Goal: Information Seeking & Learning: Learn about a topic

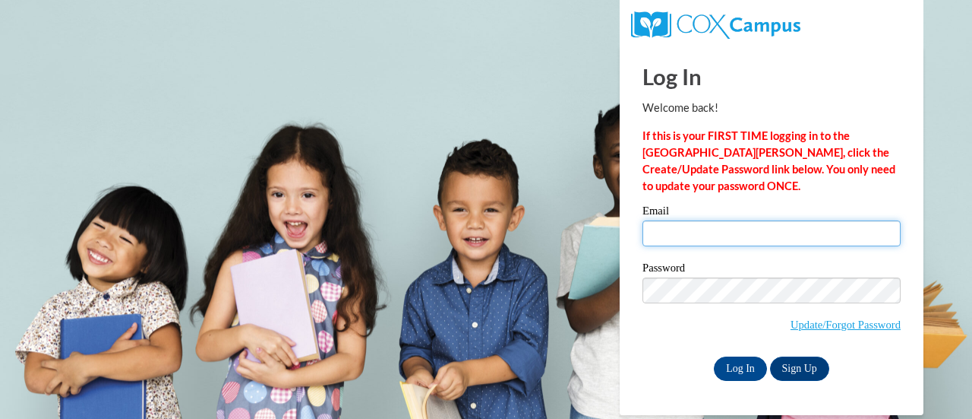
click at [796, 222] on input "Email" at bounding box center [772, 233] width 258 height 26
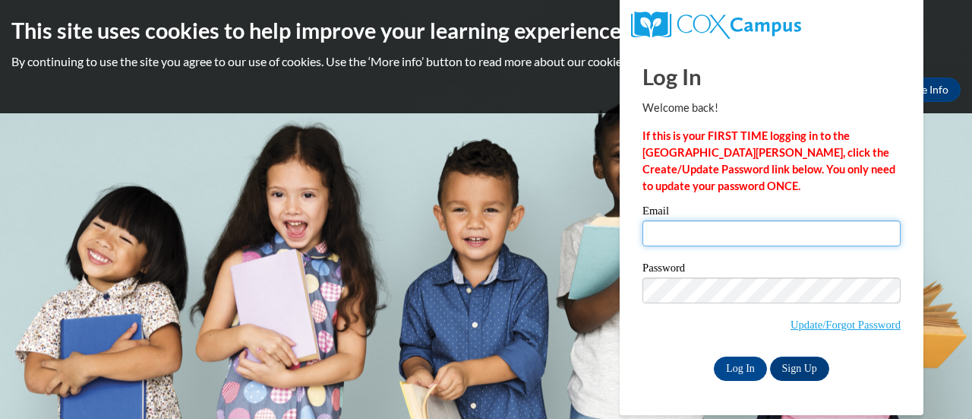
type input "nsimms@giacademy.org"
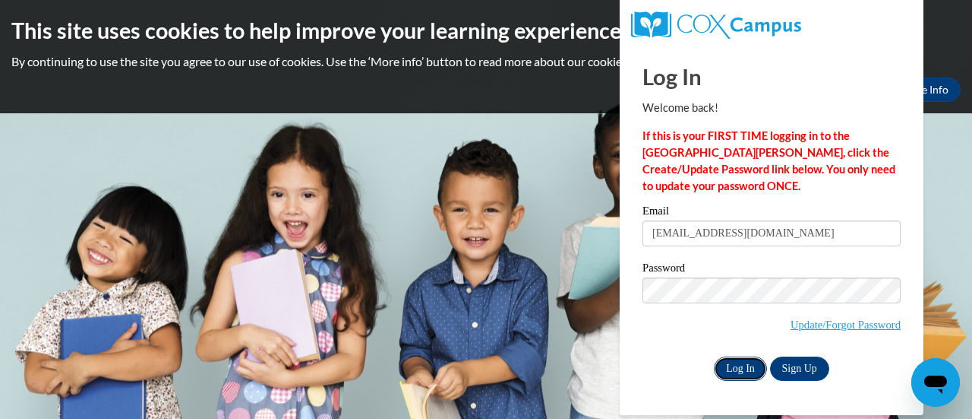
click at [744, 364] on input "Log In" at bounding box center [740, 368] width 53 height 24
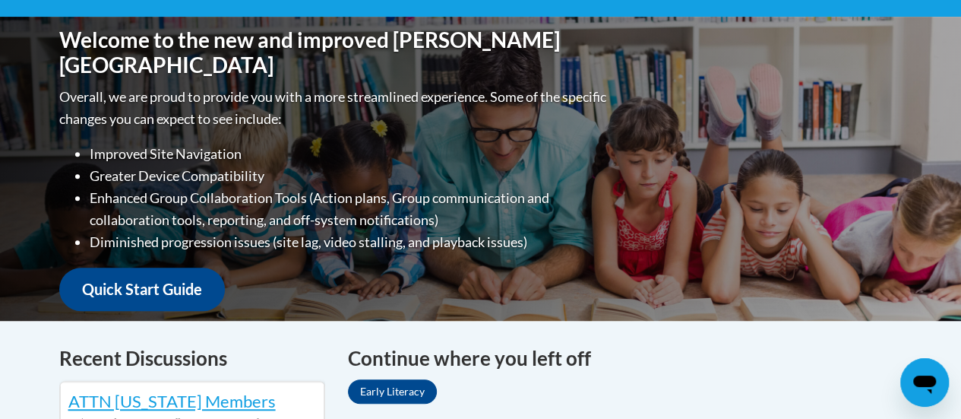
scroll to position [493, 0]
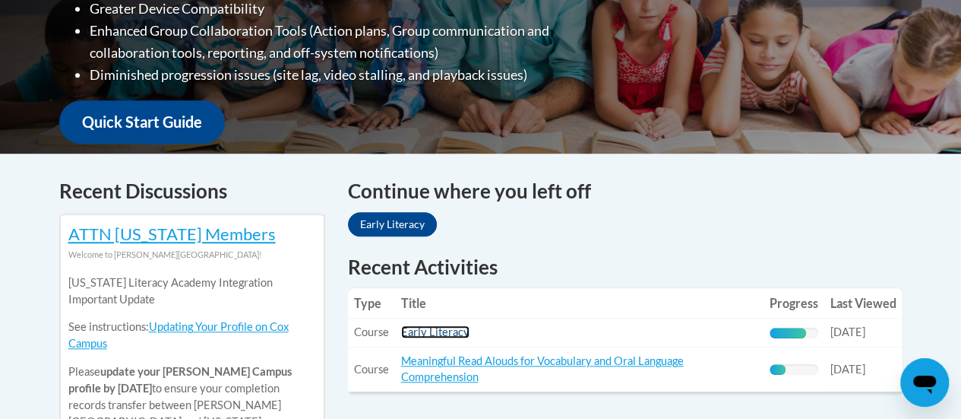
click at [443, 325] on link "Early Literacy" at bounding box center [435, 331] width 68 height 13
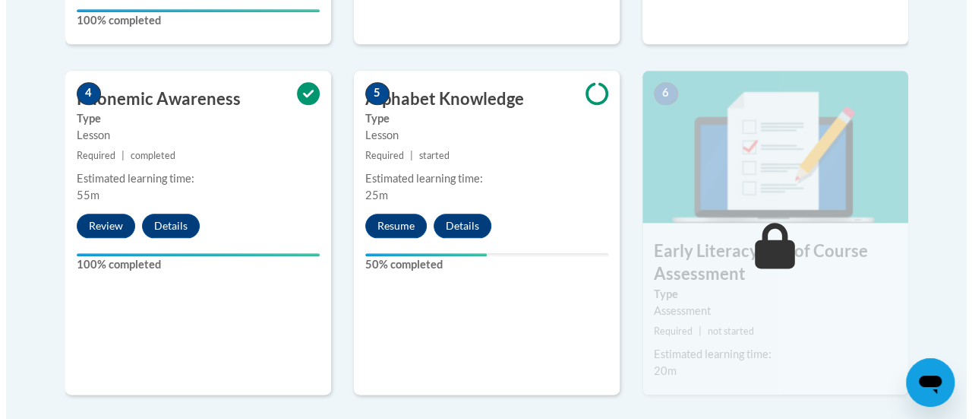
scroll to position [809, 0]
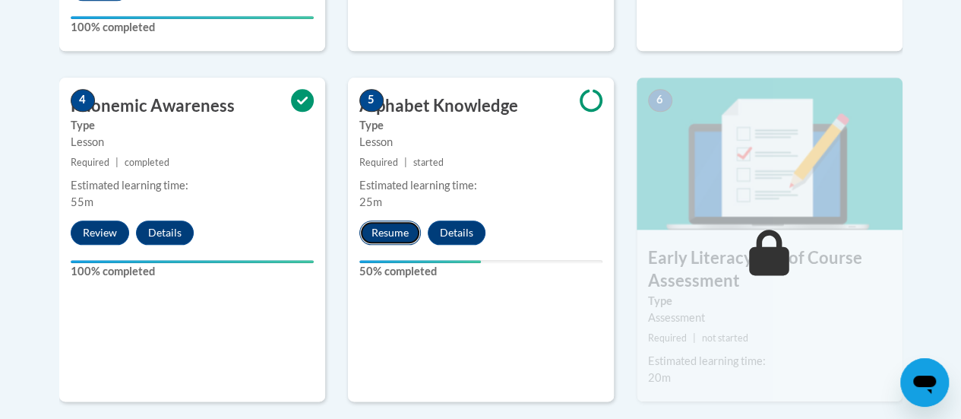
click at [398, 229] on button "Resume" at bounding box center [390, 232] width 62 height 24
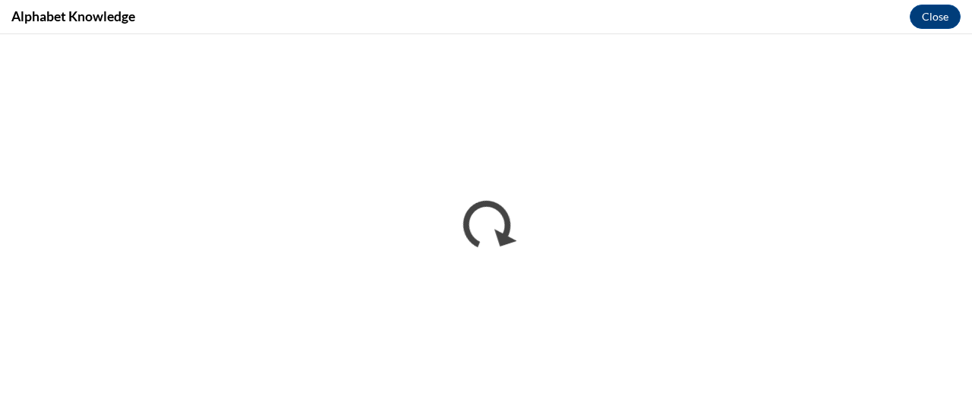
scroll to position [0, 0]
click at [934, 24] on button "Close" at bounding box center [935, 17] width 51 height 24
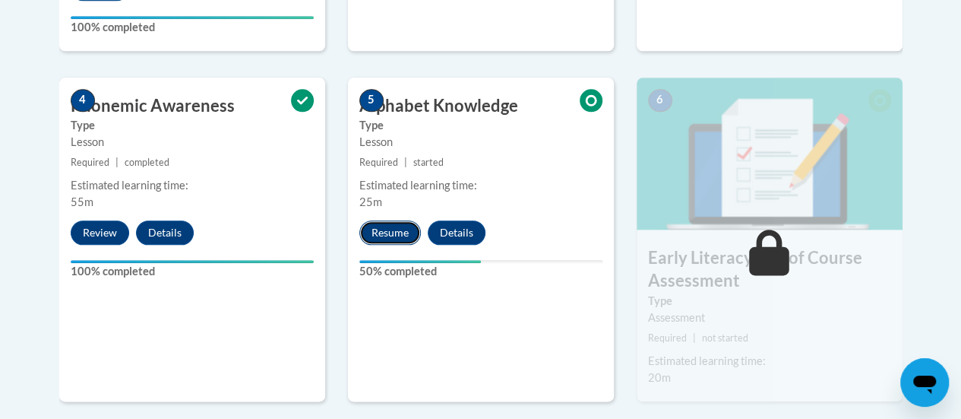
click at [394, 228] on button "Resume" at bounding box center [390, 232] width 62 height 24
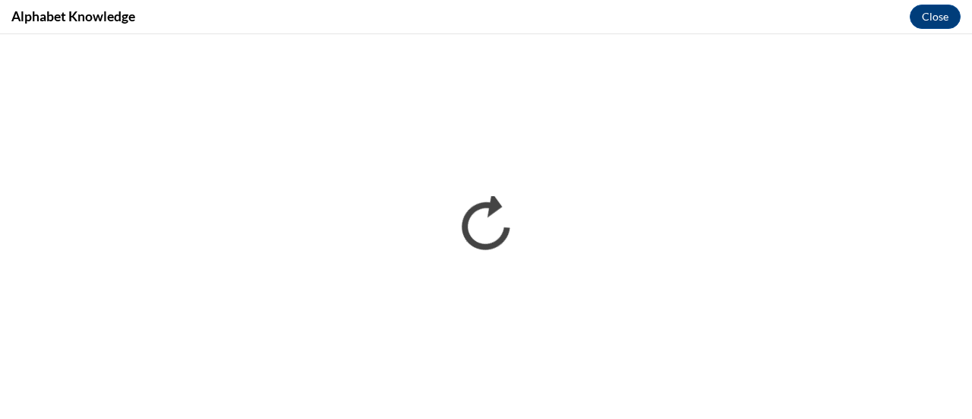
drag, startPoint x: 939, startPoint y: 21, endPoint x: 847, endPoint y: 22, distance: 91.9
click at [847, 22] on div "Alphabet Knowledge Close" at bounding box center [486, 17] width 972 height 34
drag, startPoint x: 929, startPoint y: 19, endPoint x: 940, endPoint y: 22, distance: 11.8
click at [940, 22] on button "Close" at bounding box center [935, 17] width 51 height 24
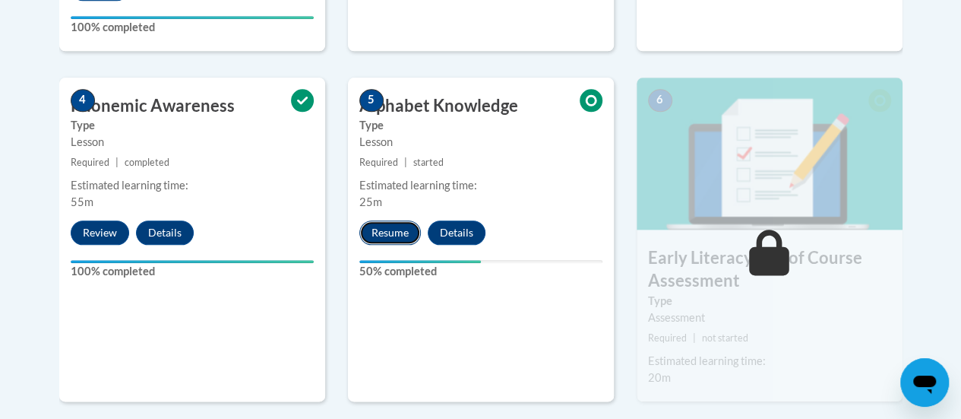
click at [384, 232] on button "Resume" at bounding box center [390, 232] width 62 height 24
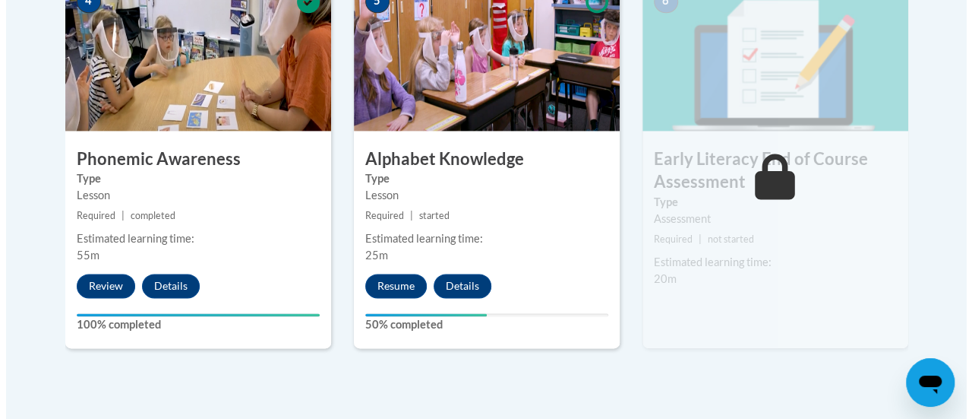
scroll to position [953, 0]
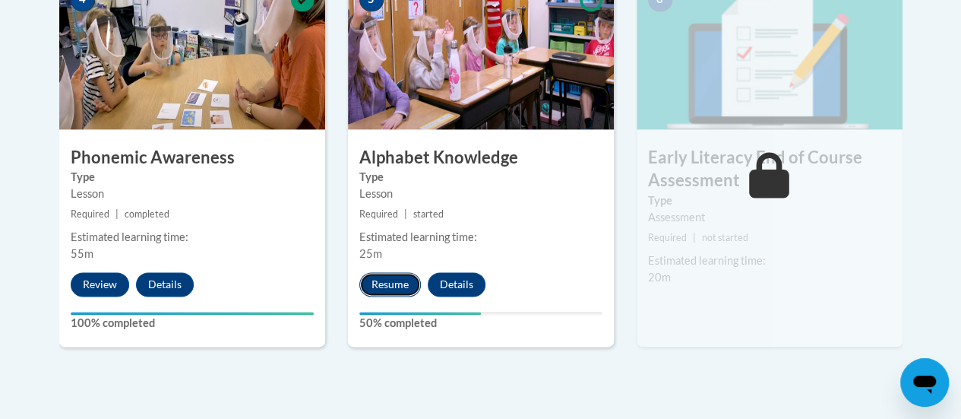
click at [387, 283] on button "Resume" at bounding box center [390, 284] width 62 height 24
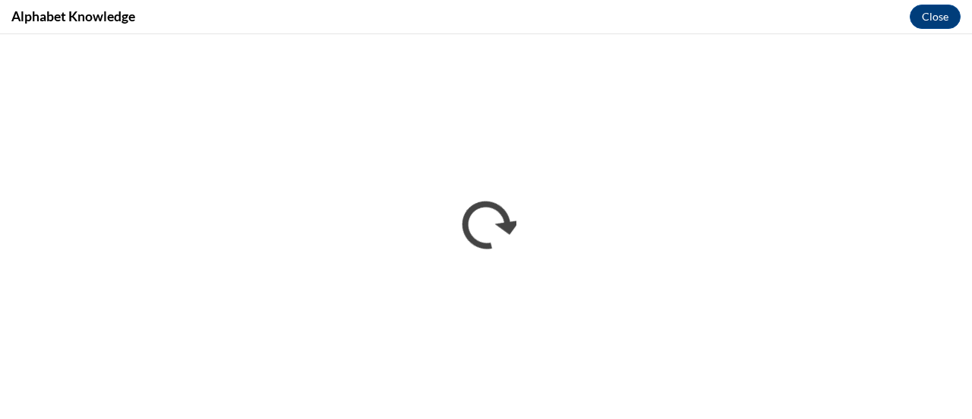
scroll to position [0, 0]
click at [766, 14] on div "Alphabet Knowledge Close" at bounding box center [486, 17] width 972 height 34
